Goal: Task Accomplishment & Management: Use online tool/utility

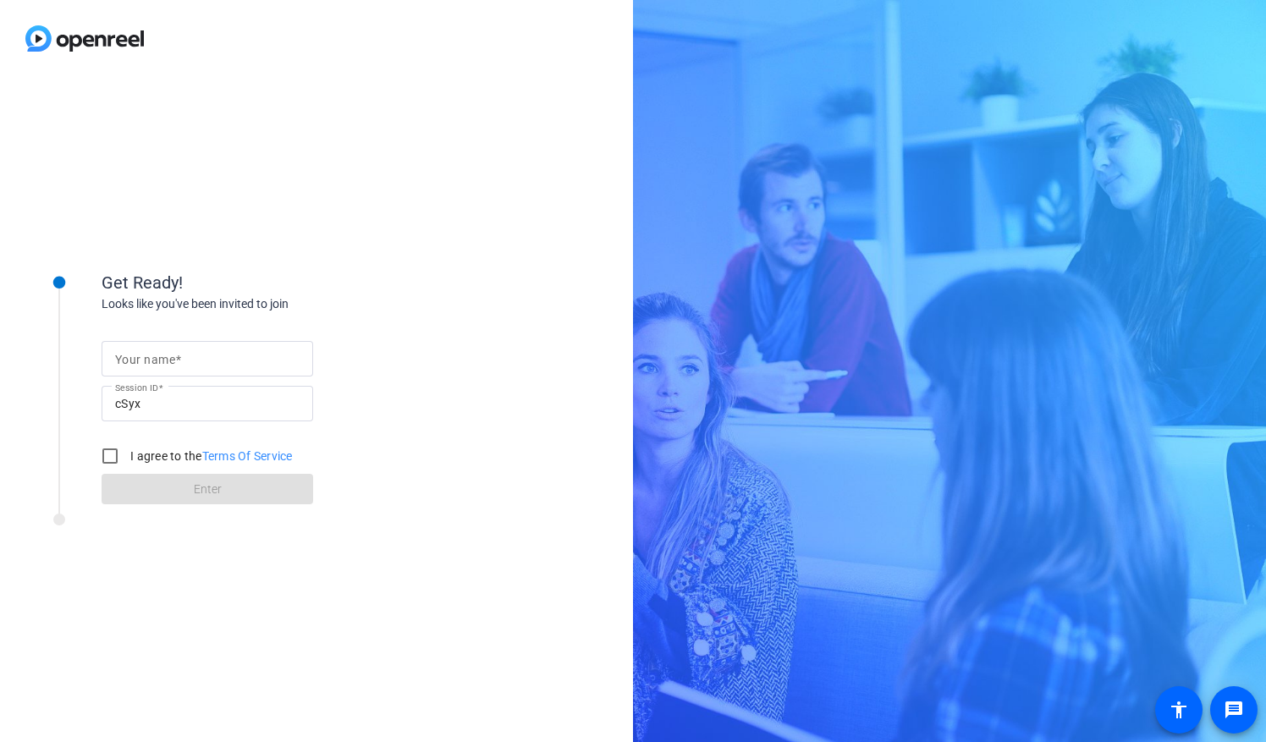
click at [224, 360] on input "Your name" at bounding box center [207, 359] width 184 height 20
type input "[PERSON_NAME]"
click at [108, 454] on input "I agree to the Terms Of Service" at bounding box center [110, 456] width 34 height 34
checkbox input "true"
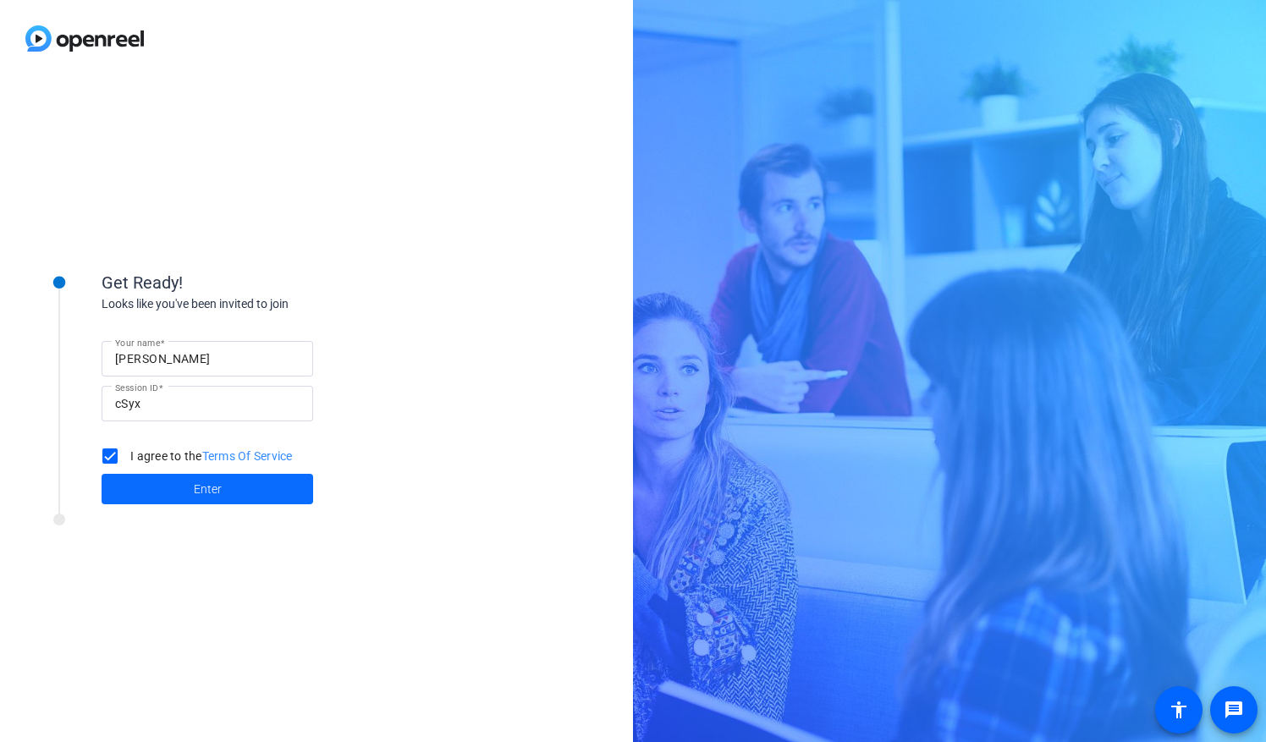
click at [218, 489] on span "Enter" at bounding box center [208, 490] width 28 height 18
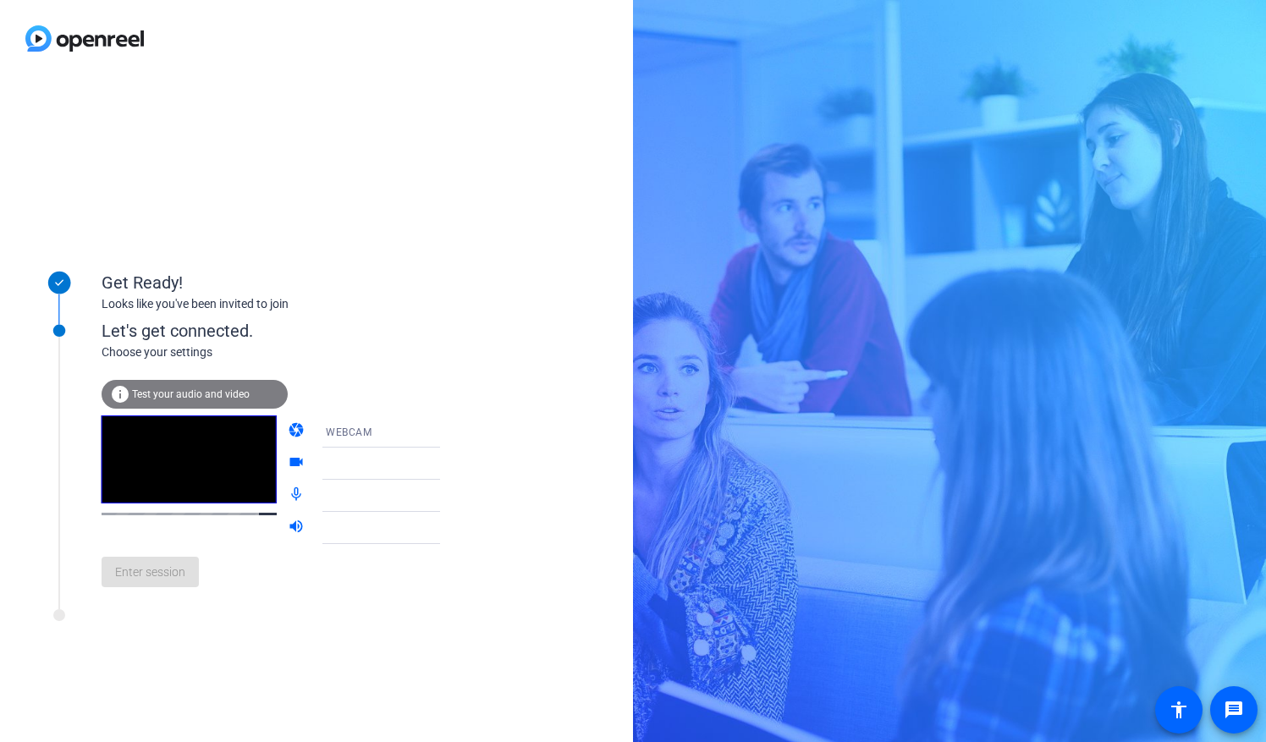
click at [210, 396] on span "Test your audio and video" at bounding box center [191, 394] width 118 height 12
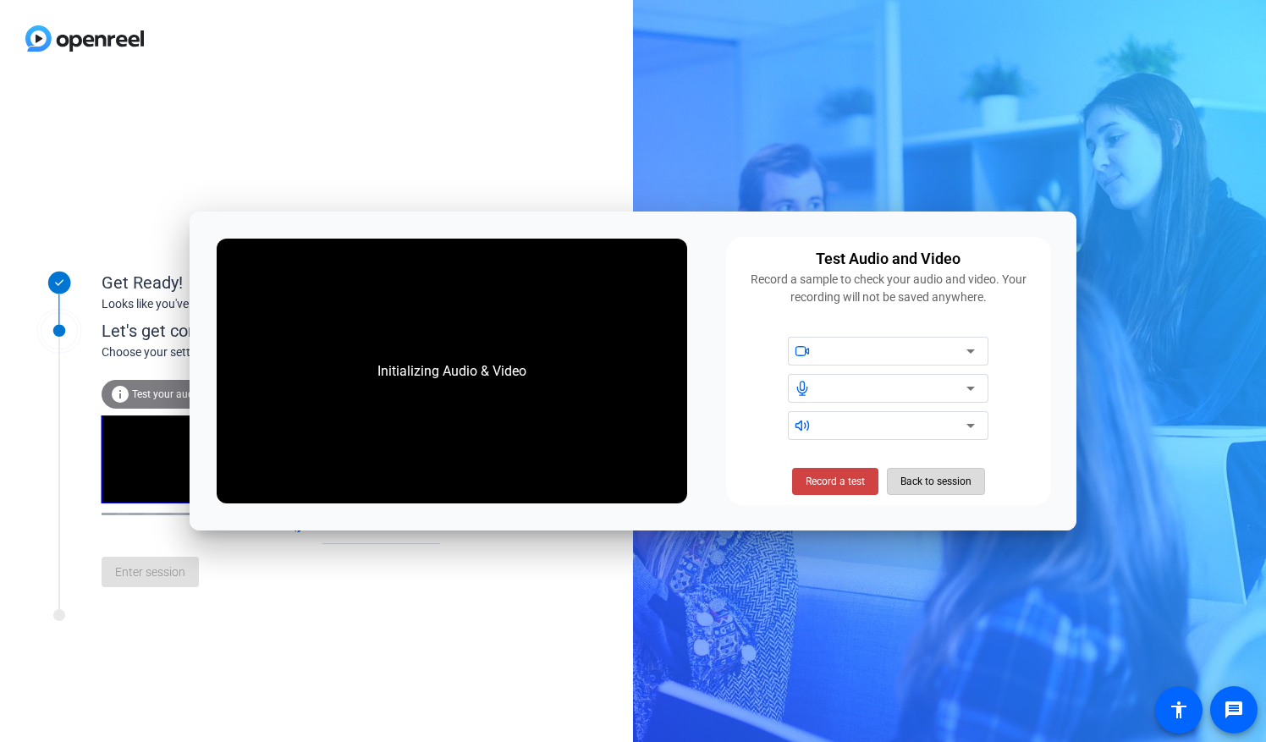
click at [917, 479] on span "Back to session" at bounding box center [935, 481] width 71 height 32
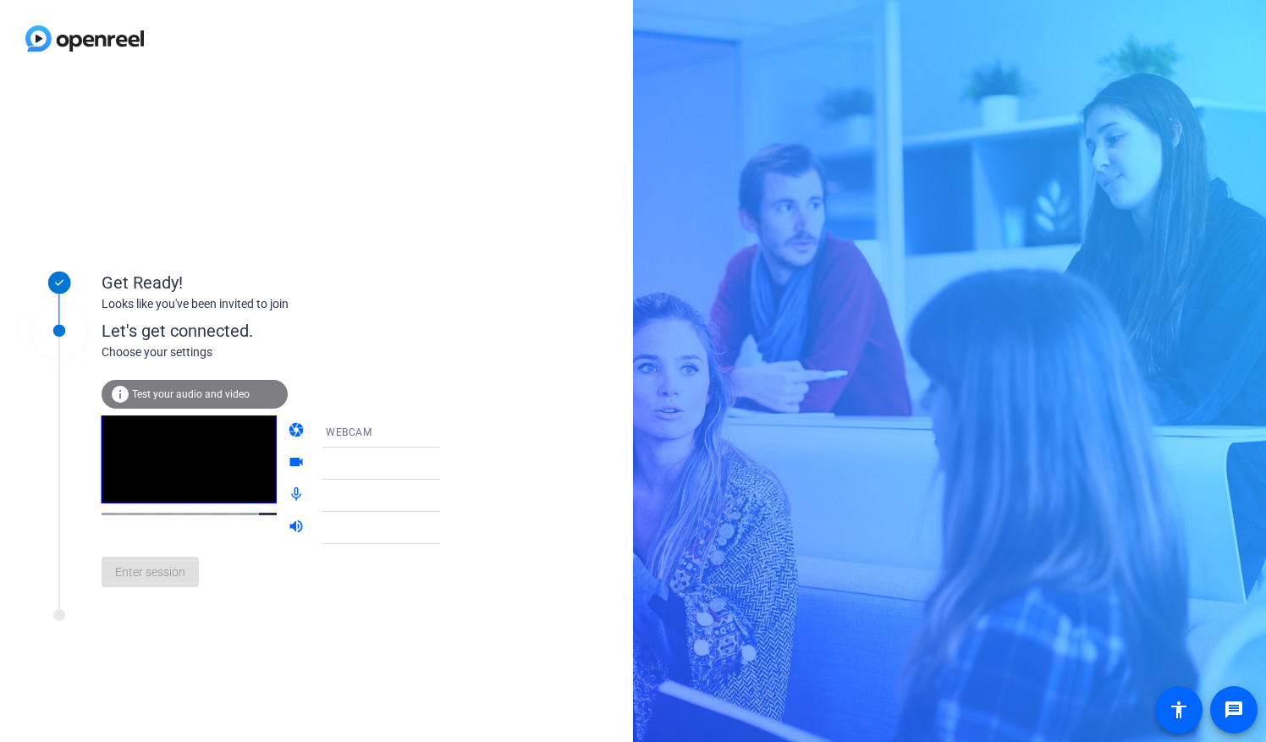
click at [383, 486] on div at bounding box center [389, 496] width 126 height 20
click at [181, 584] on div "Enter session" at bounding box center [288, 572] width 373 height 56
click at [152, 590] on div "Enter session" at bounding box center [288, 572] width 373 height 56
click at [447, 466] on icon at bounding box center [457, 464] width 20 height 20
click at [453, 465] on icon at bounding box center [457, 464] width 8 height 4
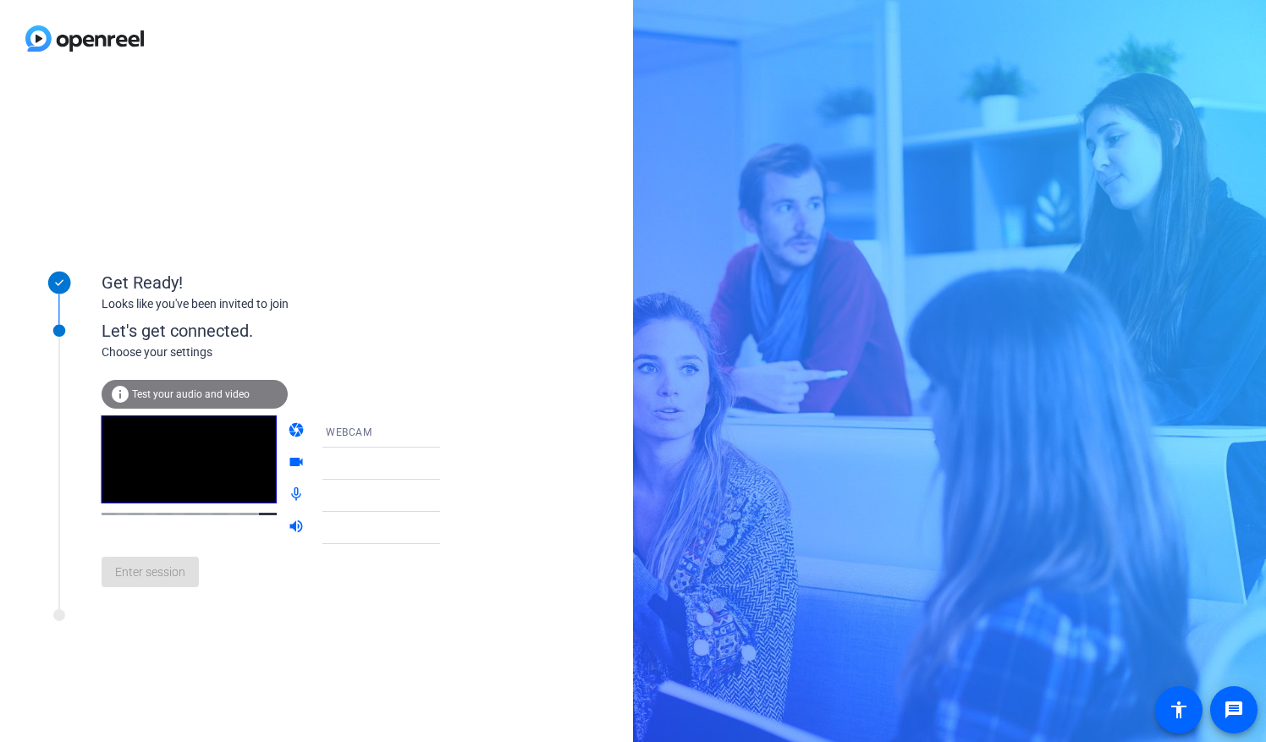
click at [447, 433] on icon at bounding box center [457, 431] width 20 height 20
click at [498, 447] on div at bounding box center [633, 371] width 1266 height 742
click at [453, 464] on icon at bounding box center [457, 464] width 8 height 4
click at [447, 494] on icon at bounding box center [457, 496] width 20 height 20
click at [405, 498] on div at bounding box center [389, 496] width 126 height 20
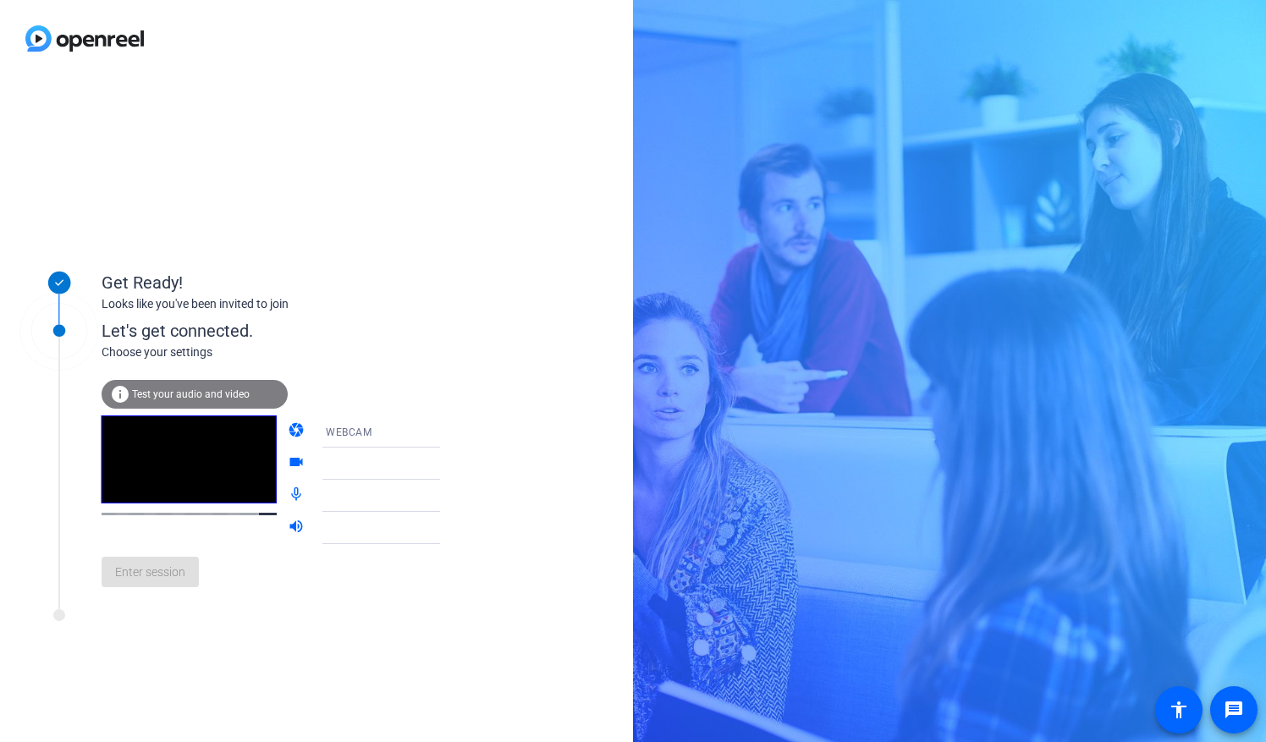
click at [288, 493] on mat-icon "mic_none" at bounding box center [298, 496] width 20 height 20
click at [288, 533] on mat-icon "volume_up" at bounding box center [298, 528] width 20 height 20
drag, startPoint x: 270, startPoint y: 577, endPoint x: 245, endPoint y: 590, distance: 28.4
click at [269, 577] on div "Enter session" at bounding box center [288, 572] width 373 height 56
click at [205, 393] on span "Test your audio and video" at bounding box center [191, 394] width 118 height 12
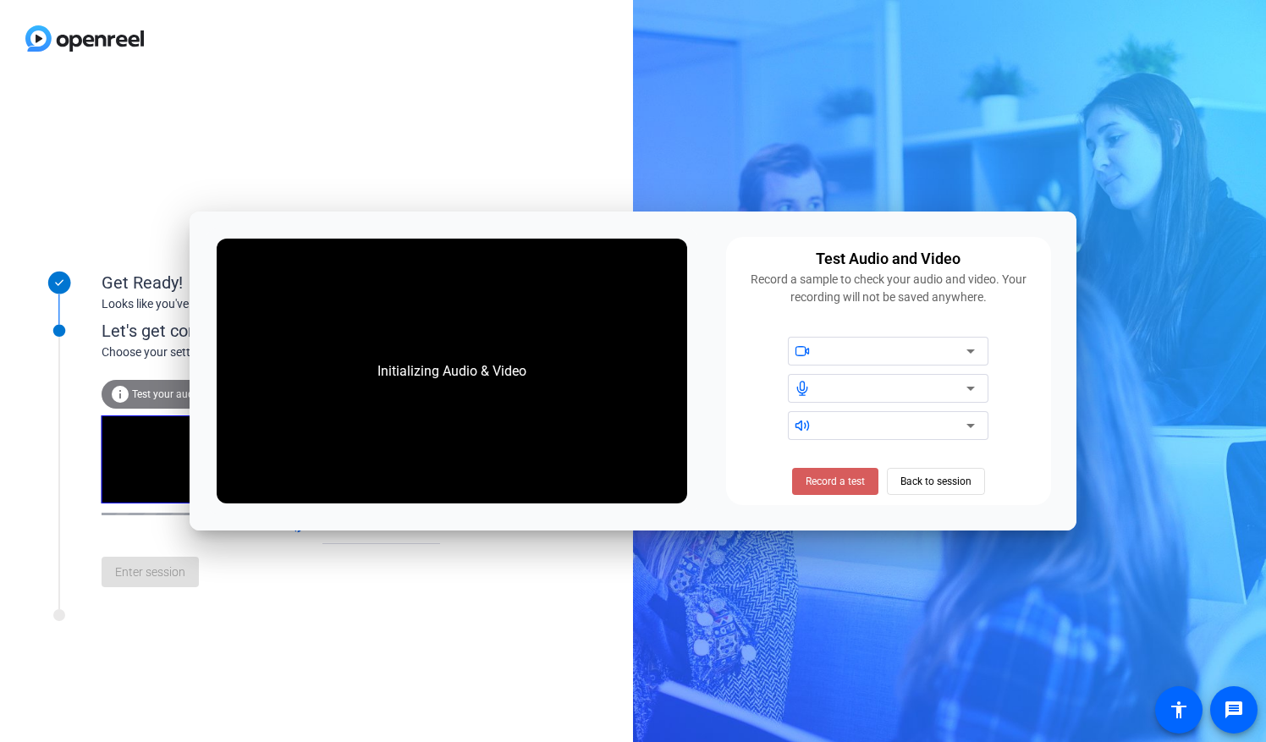
click at [845, 482] on span "Record a test" at bounding box center [835, 481] width 59 height 15
click at [839, 471] on span at bounding box center [835, 481] width 104 height 41
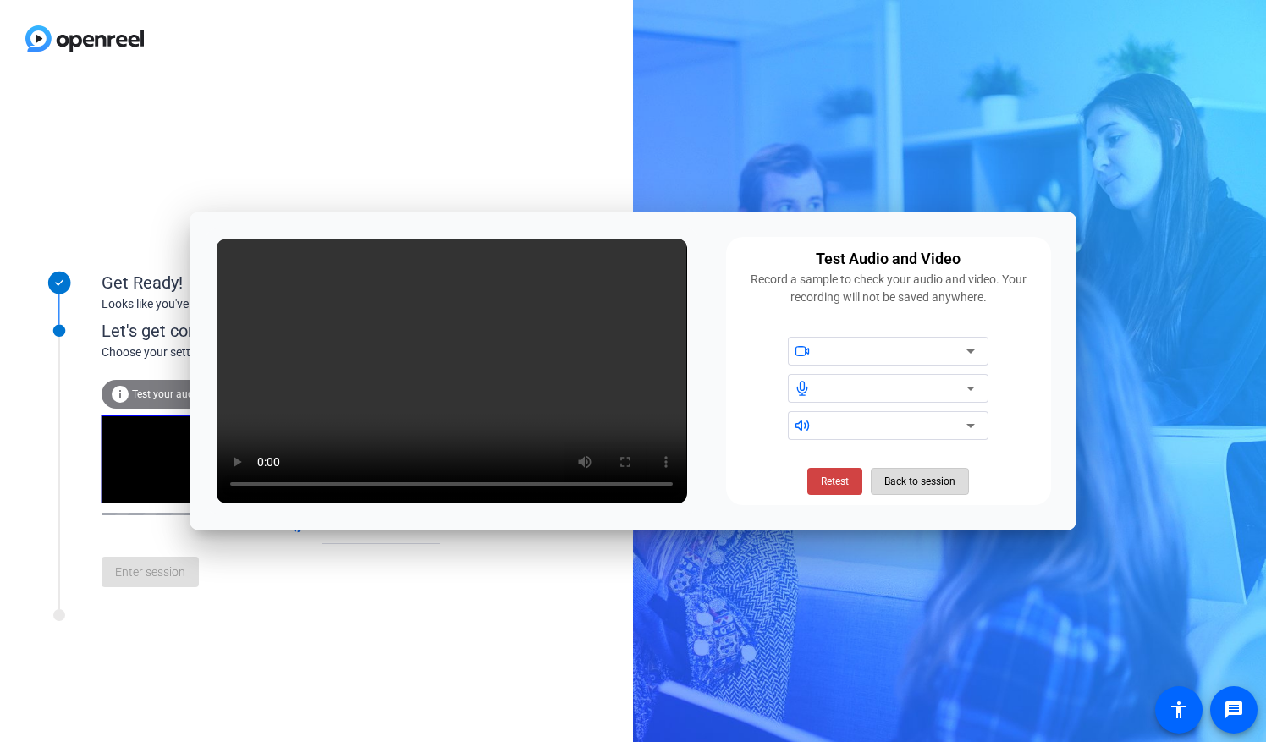
click at [922, 485] on span "Back to session" at bounding box center [919, 481] width 71 height 32
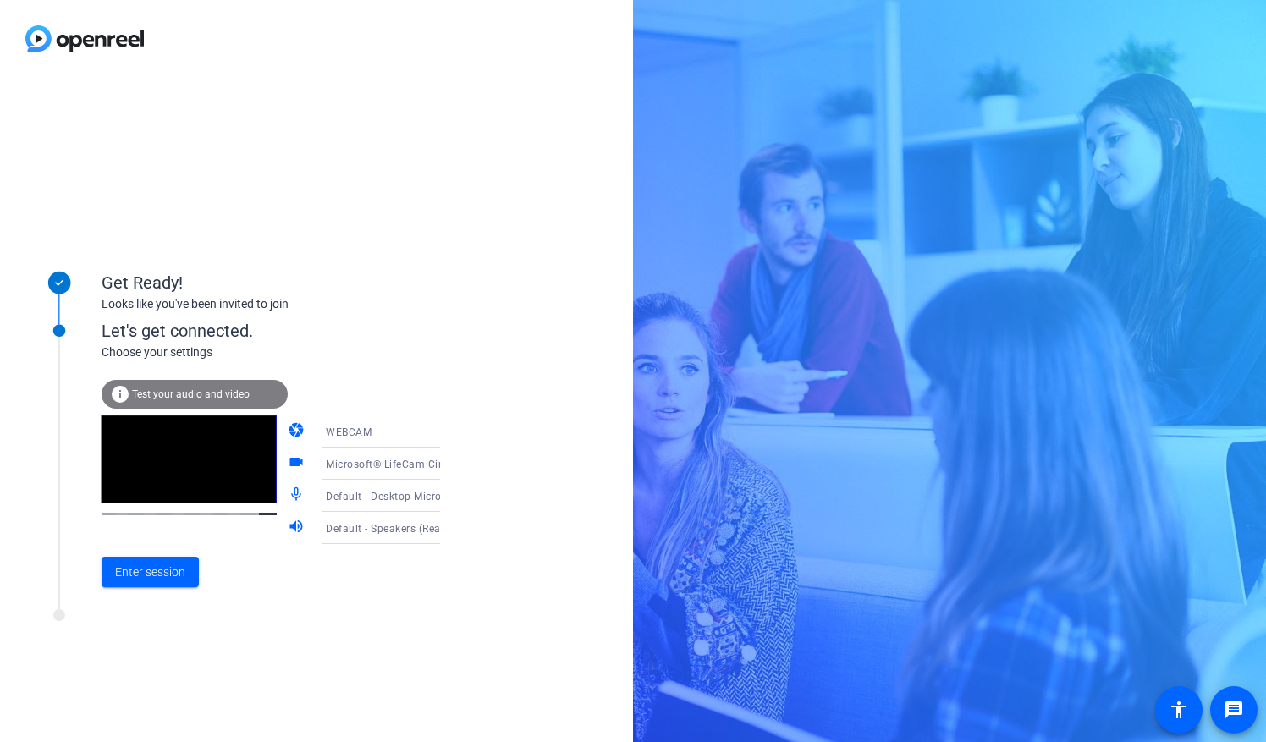
click at [199, 398] on span "Test your audio and video" at bounding box center [191, 394] width 118 height 12
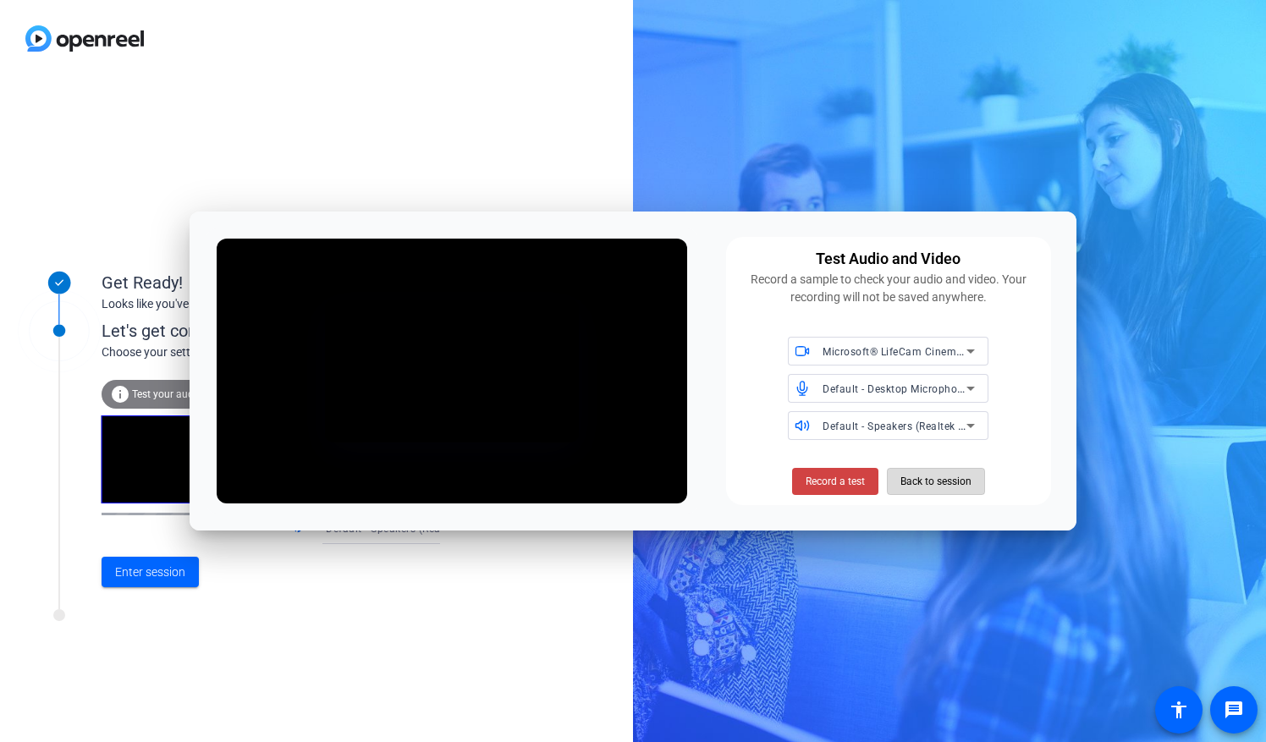
click at [923, 482] on span "Back to session" at bounding box center [935, 481] width 71 height 32
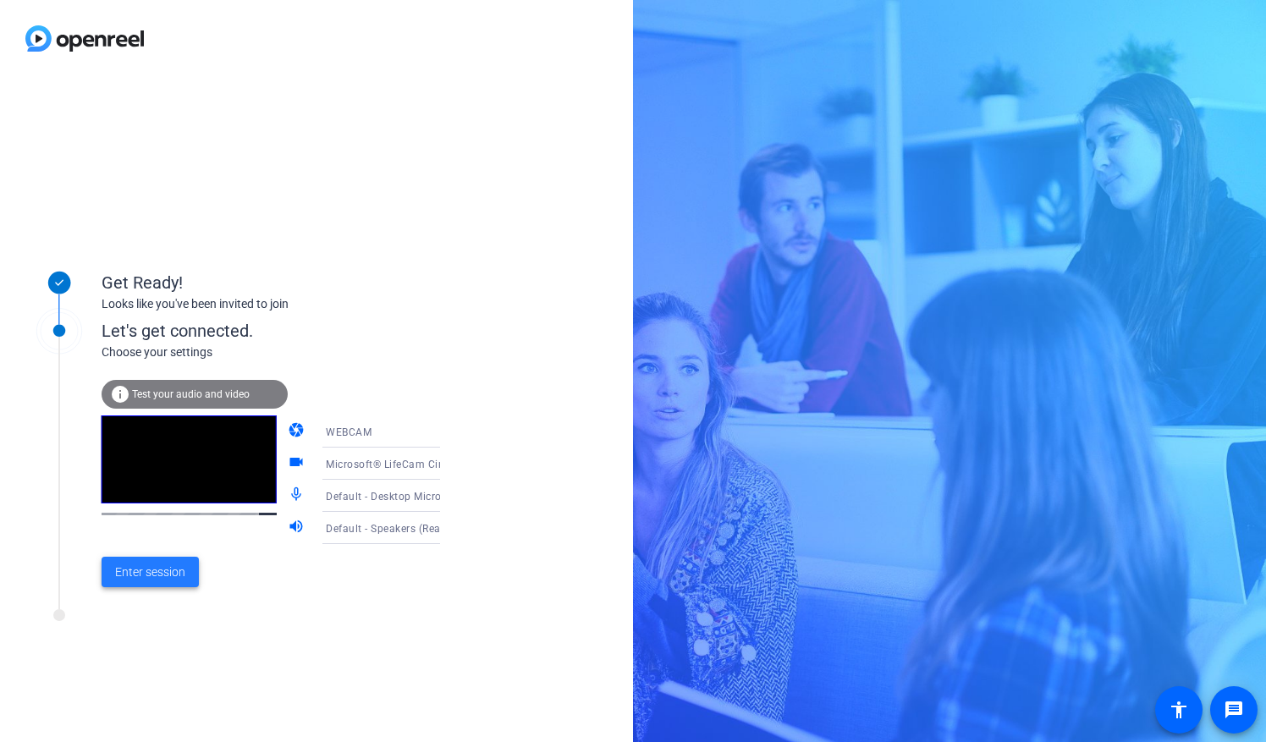
click at [172, 574] on span "Enter session" at bounding box center [150, 573] width 70 height 18
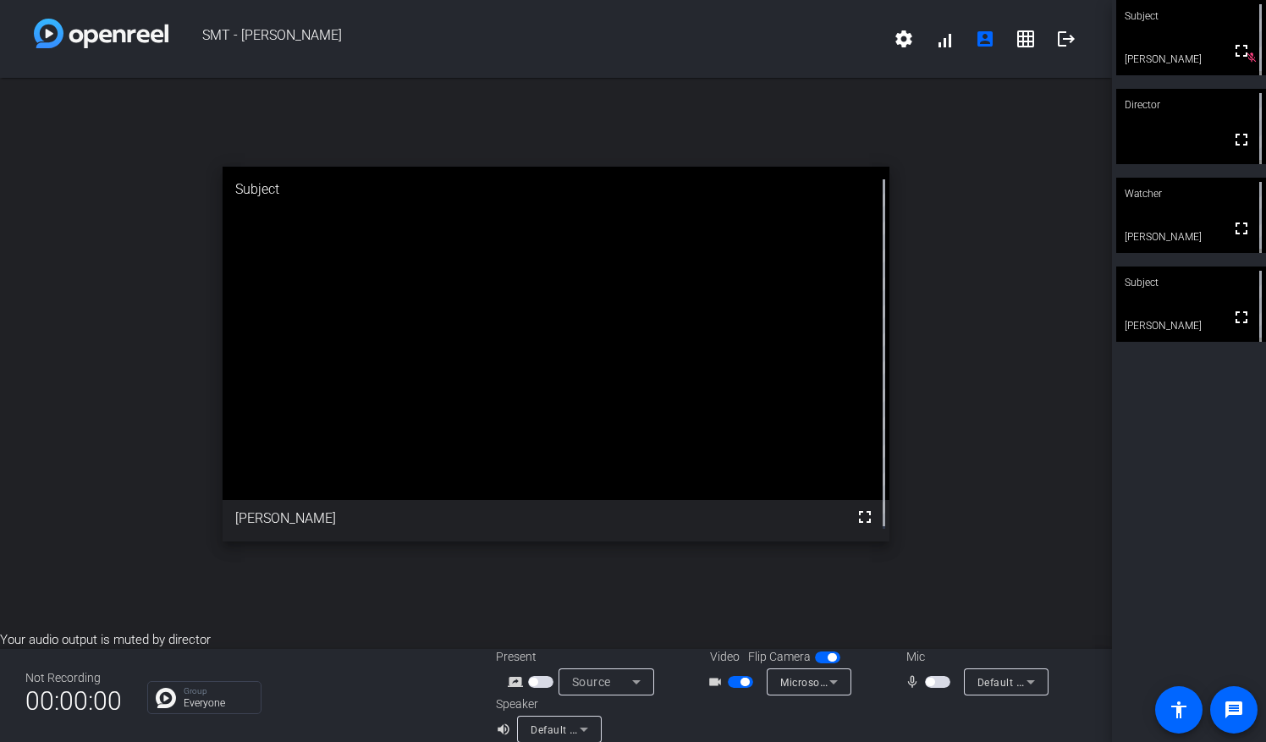
click at [929, 683] on button "button" at bounding box center [937, 682] width 25 height 12
click at [925, 685] on span "button" at bounding box center [937, 682] width 25 height 12
